Goal: Find specific page/section: Find specific page/section

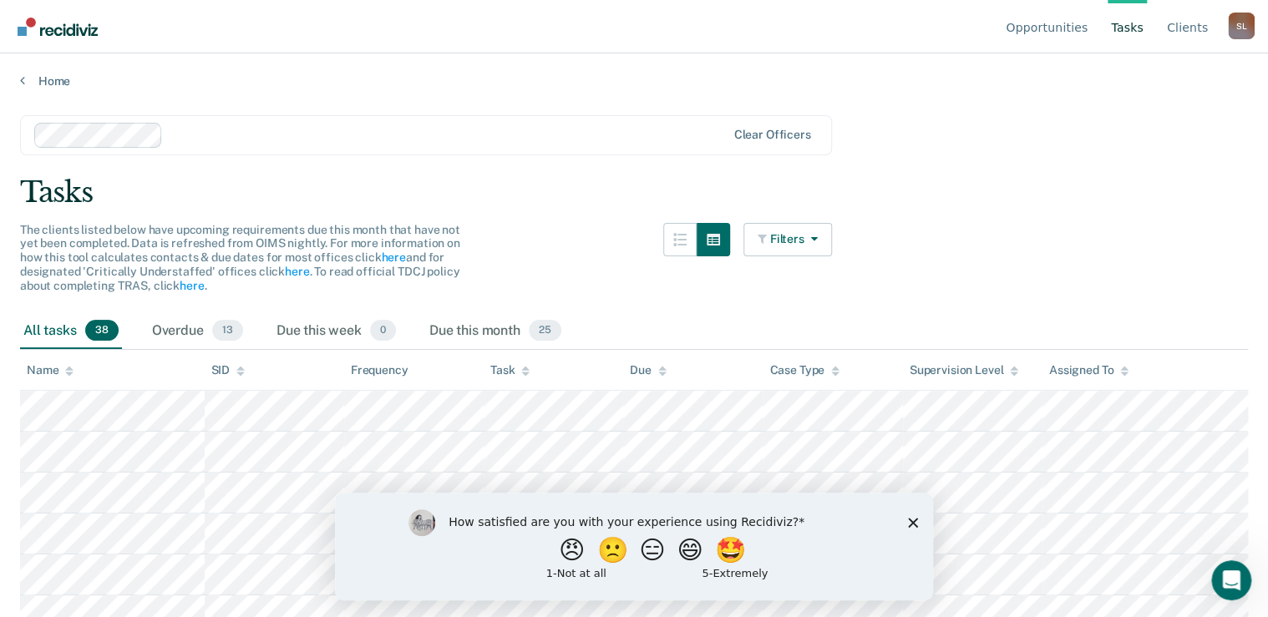
click at [908, 524] on icon "Close survey" at bounding box center [913, 522] width 10 height 10
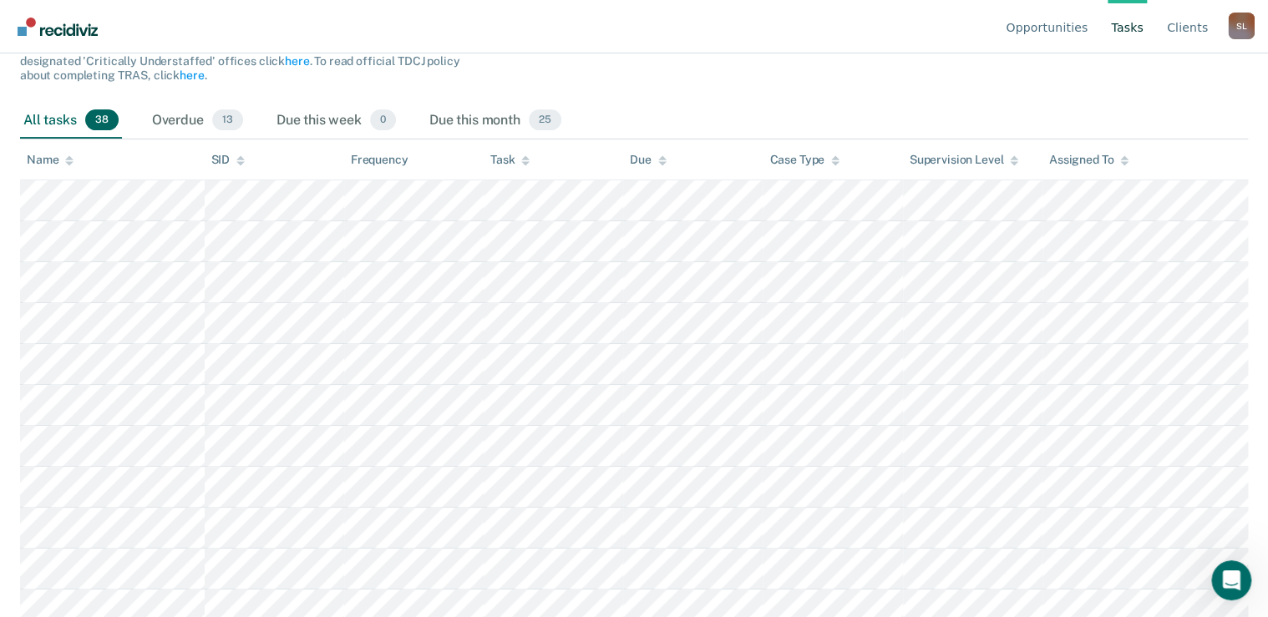
scroll to position [201, 0]
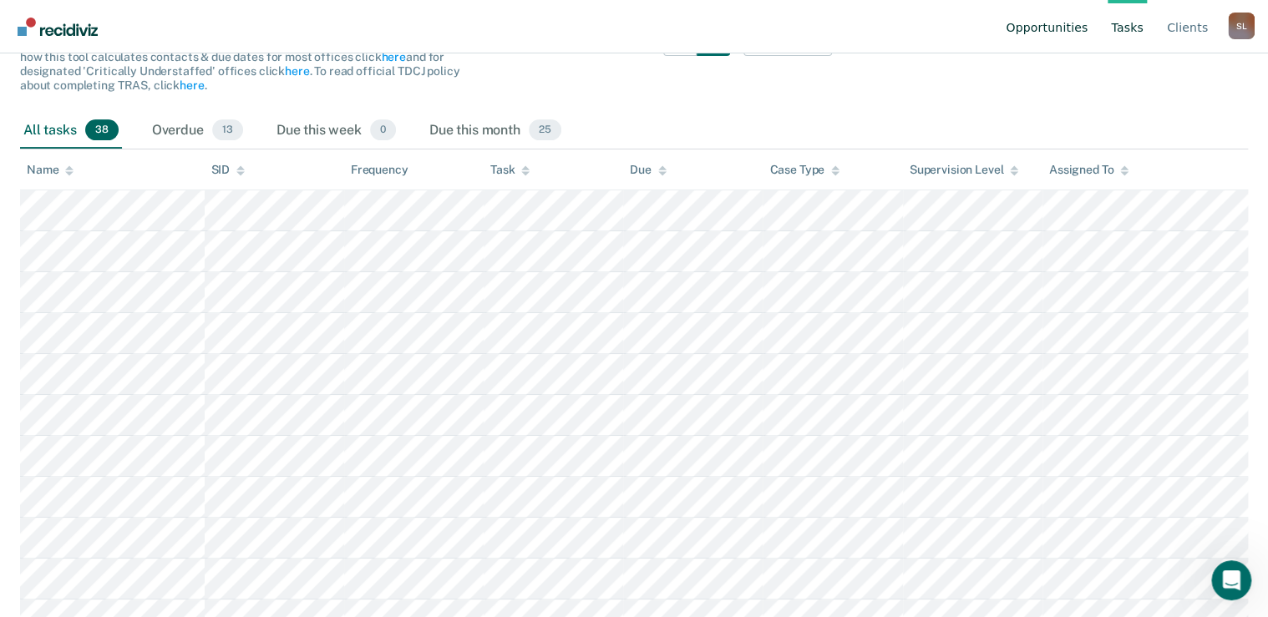
click at [1069, 37] on link "Opportunities" at bounding box center [1047, 26] width 89 height 53
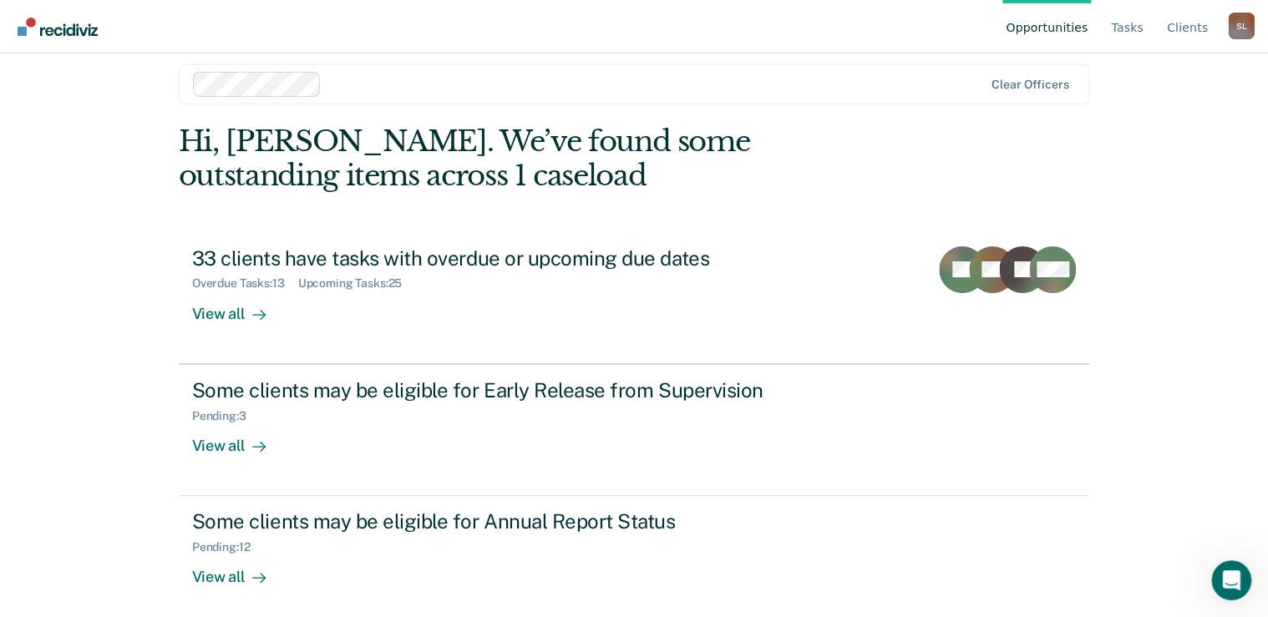
scroll to position [25, 0]
